Goal: Check status: Check status

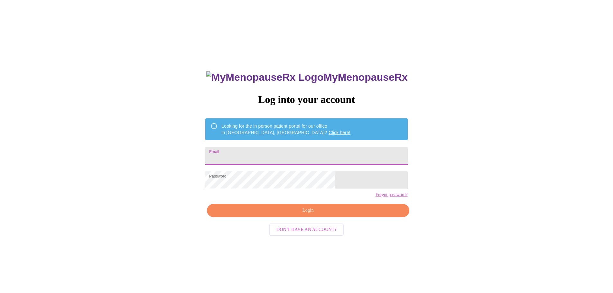
click at [266, 154] on input "Email" at bounding box center [306, 156] width 202 height 18
type input "[EMAIL_ADDRESS][DOMAIN_NAME]"
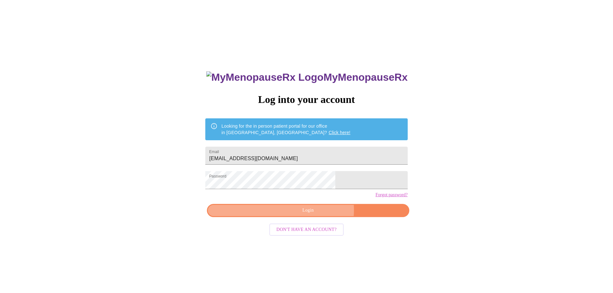
click at [317, 215] on span "Login" at bounding box center [307, 211] width 187 height 8
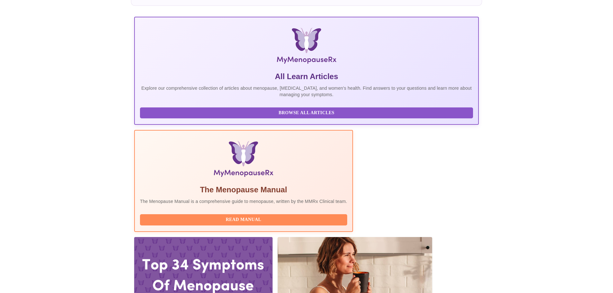
scroll to position [97, 0]
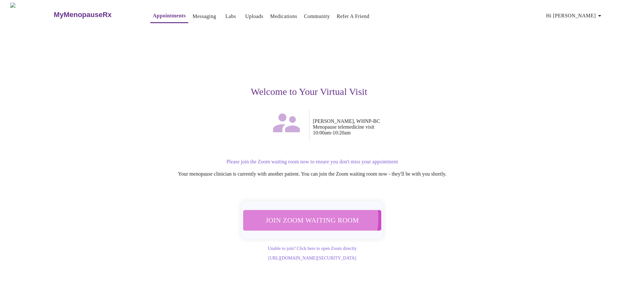
click at [311, 215] on span "Join Zoom Waiting Room" at bounding box center [312, 220] width 121 height 12
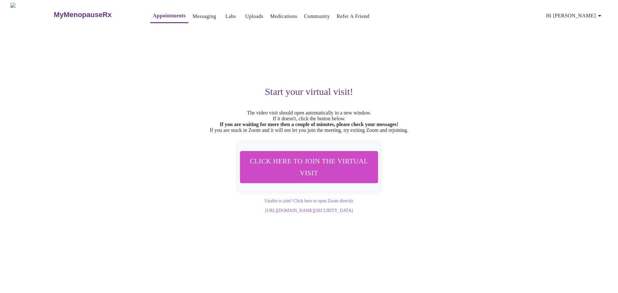
click at [296, 167] on span "Click here to join the virtual visit" at bounding box center [308, 167] width 121 height 24
